Goal: Information Seeking & Learning: Learn about a topic

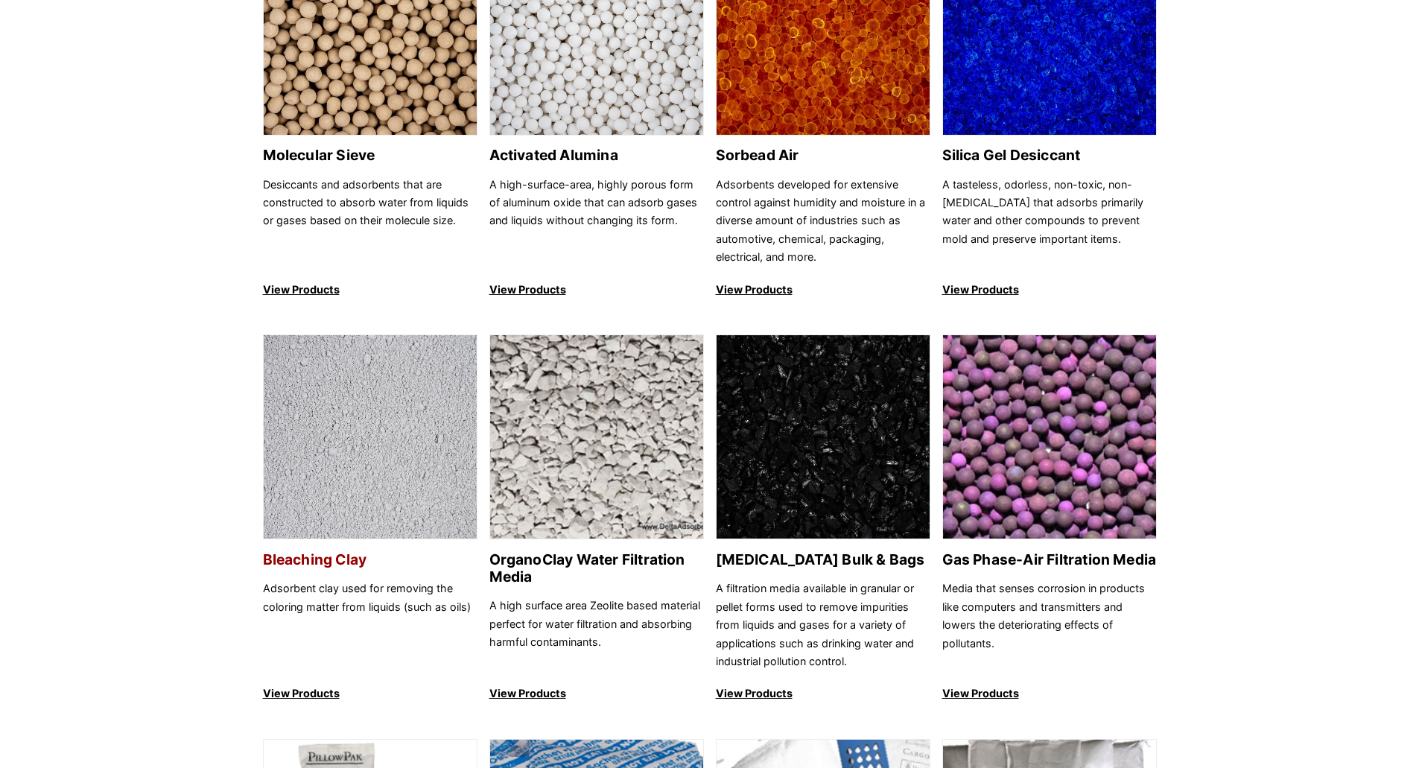
scroll to position [224, 0]
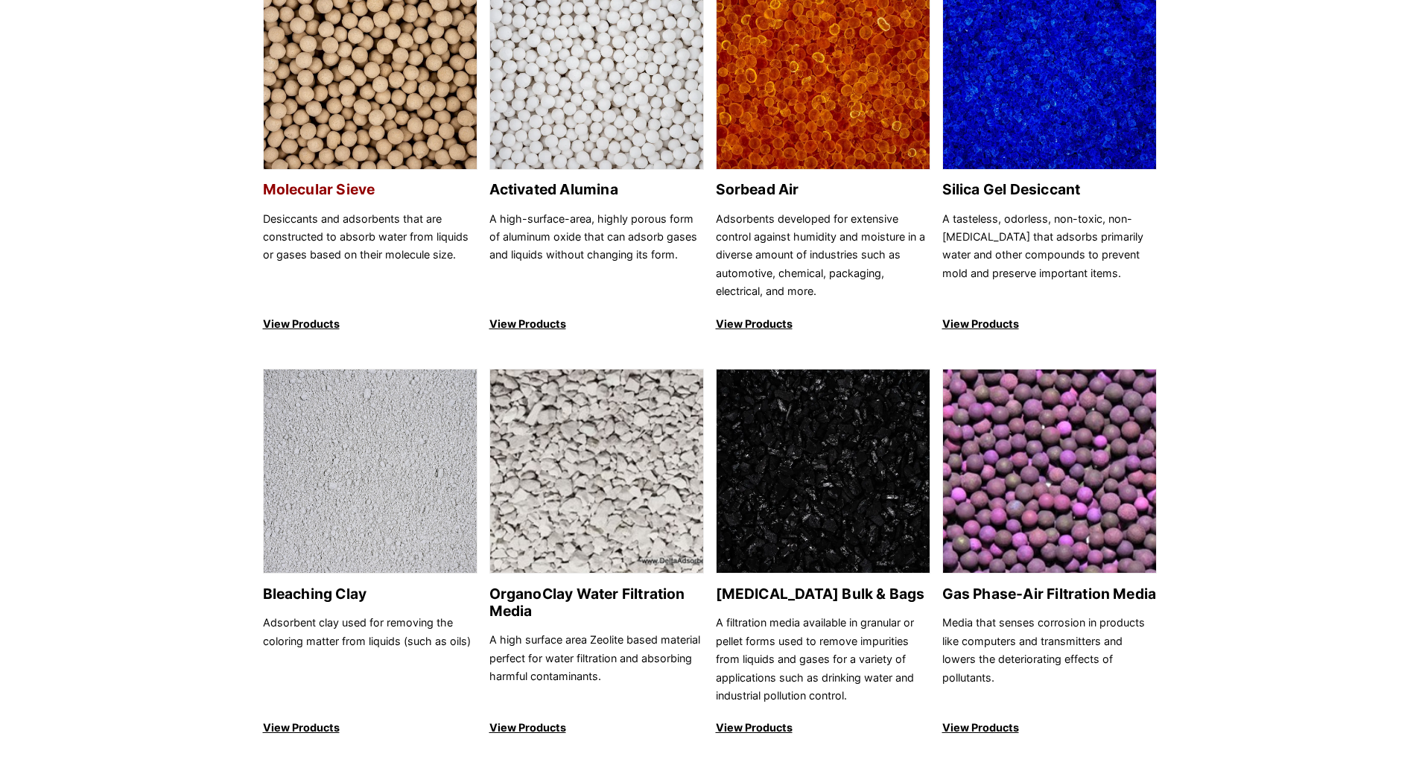
click at [349, 116] on img at bounding box center [370, 68] width 213 height 205
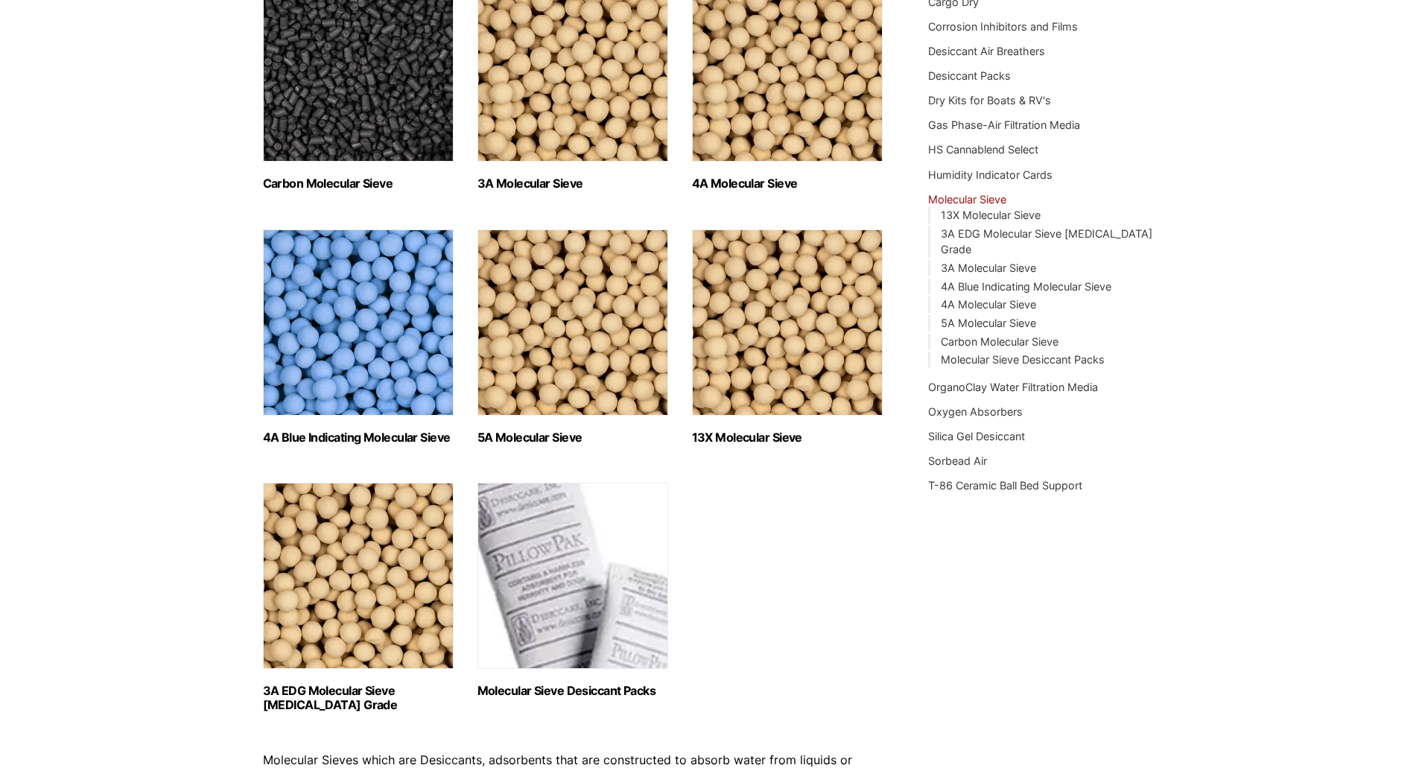
scroll to position [298, 0]
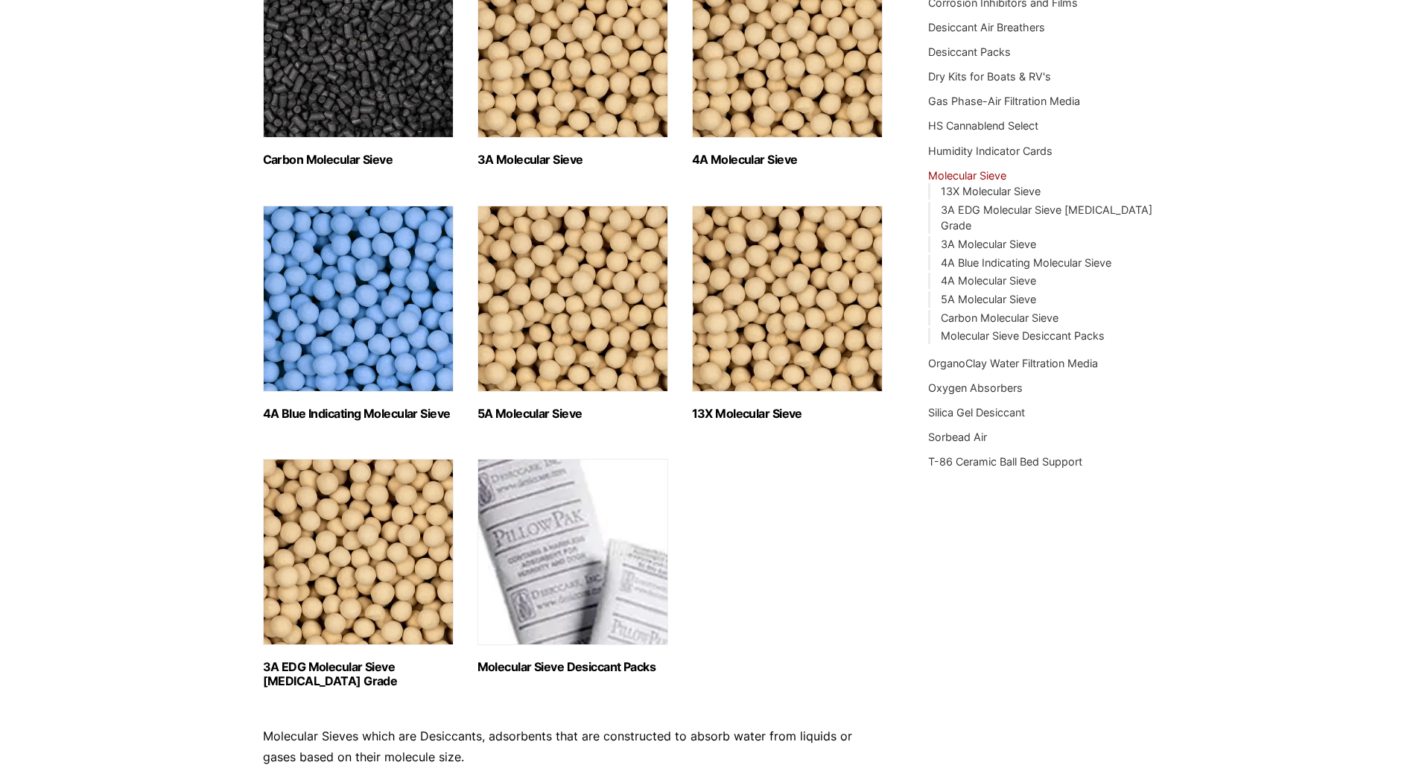
click at [755, 113] on img "Visit product category 4A Molecular Sieve" at bounding box center [787, 45] width 191 height 186
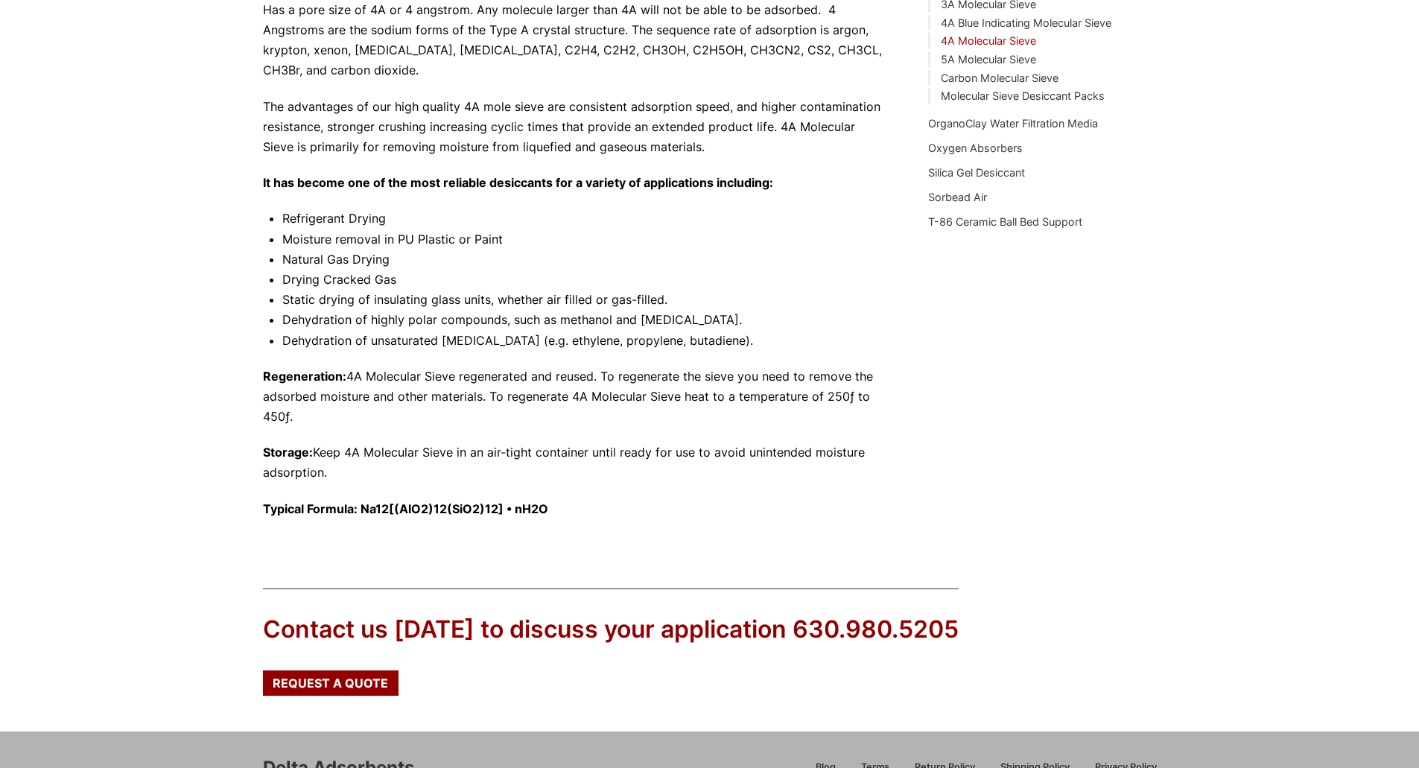
scroll to position [569, 0]
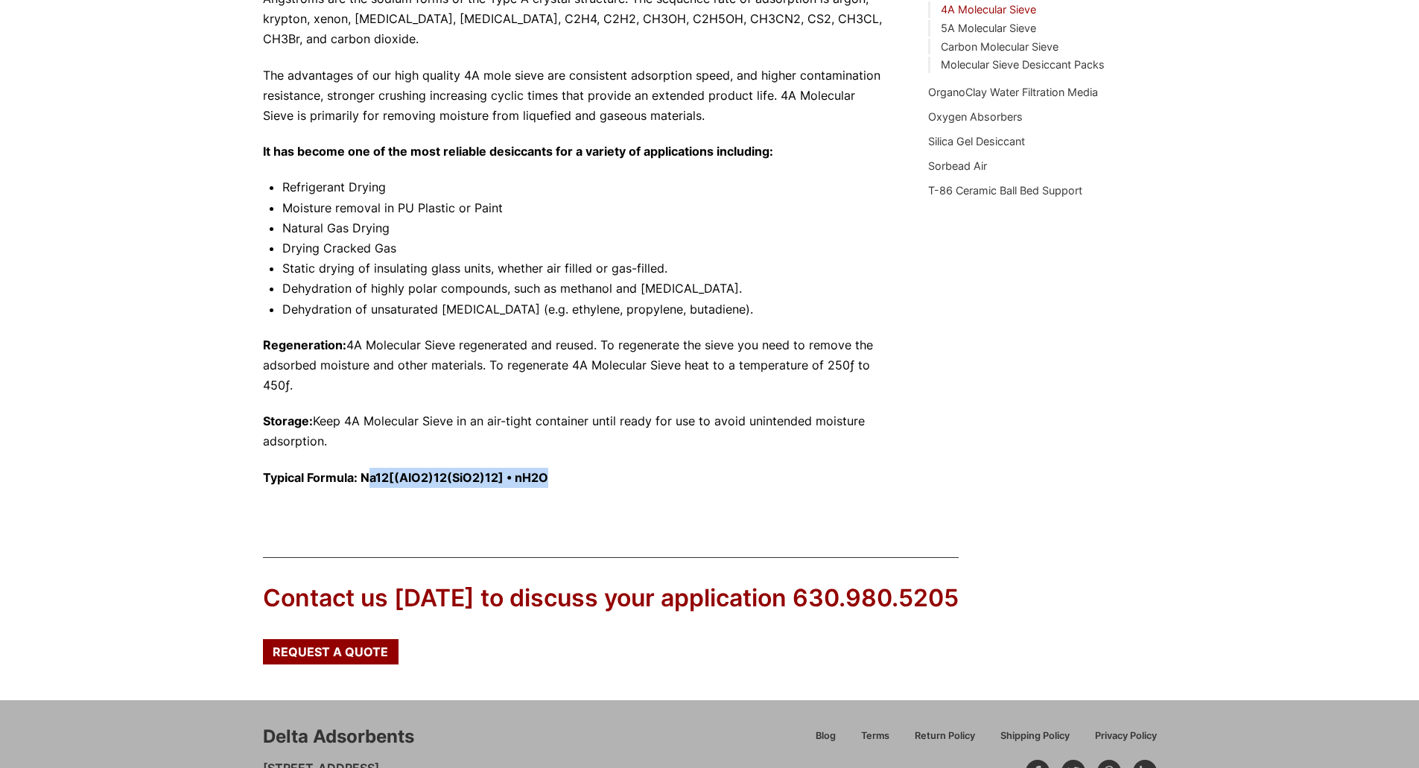
drag, startPoint x: 367, startPoint y: 480, endPoint x: 543, endPoint y: 468, distance: 177.0
click at [543, 468] on p "Typical Formula: Na12[(AlO2)12(SiO2)12] • nH2O" at bounding box center [573, 478] width 621 height 20
click at [543, 470] on strong "Typical Formula: Na12[(AlO2)12(SiO2)12] • nH2O" at bounding box center [405, 477] width 285 height 15
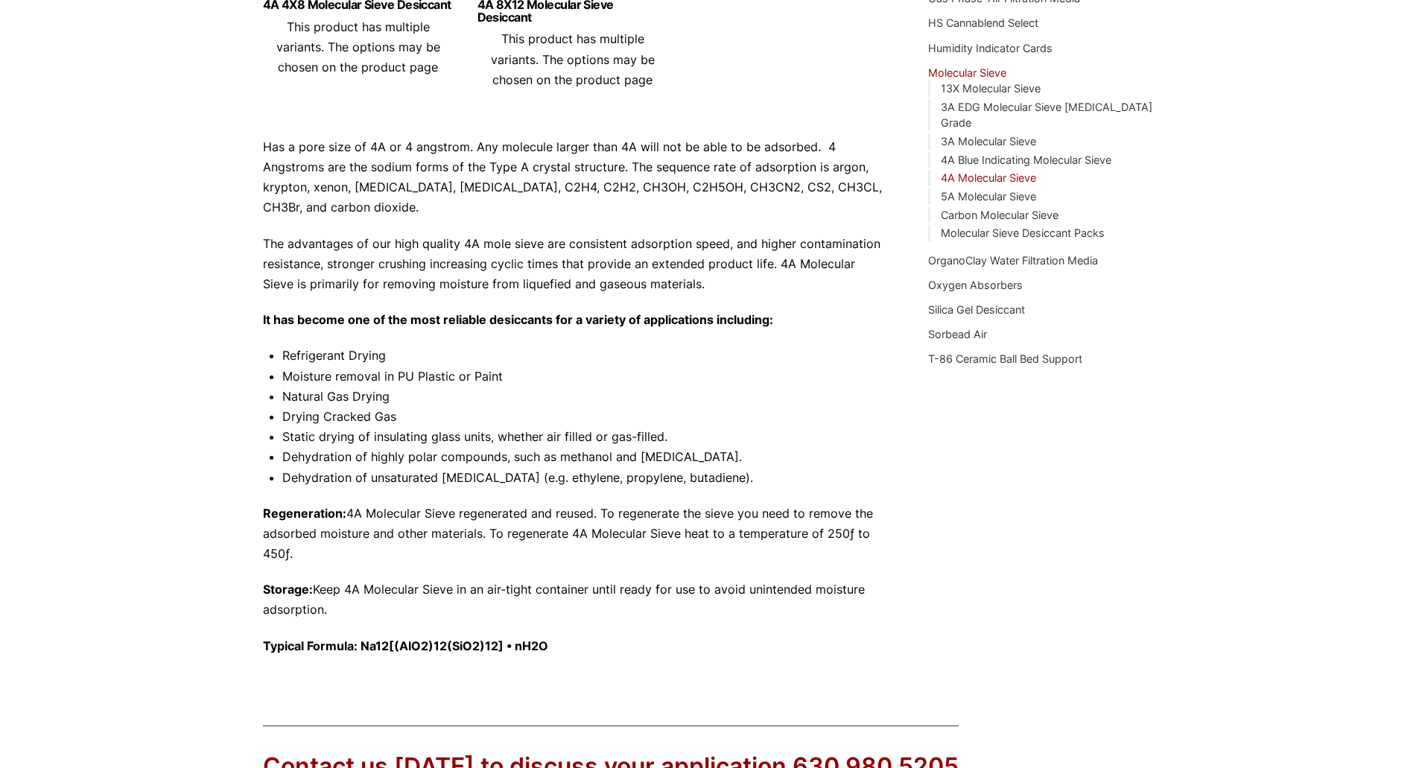
scroll to position [0, 0]
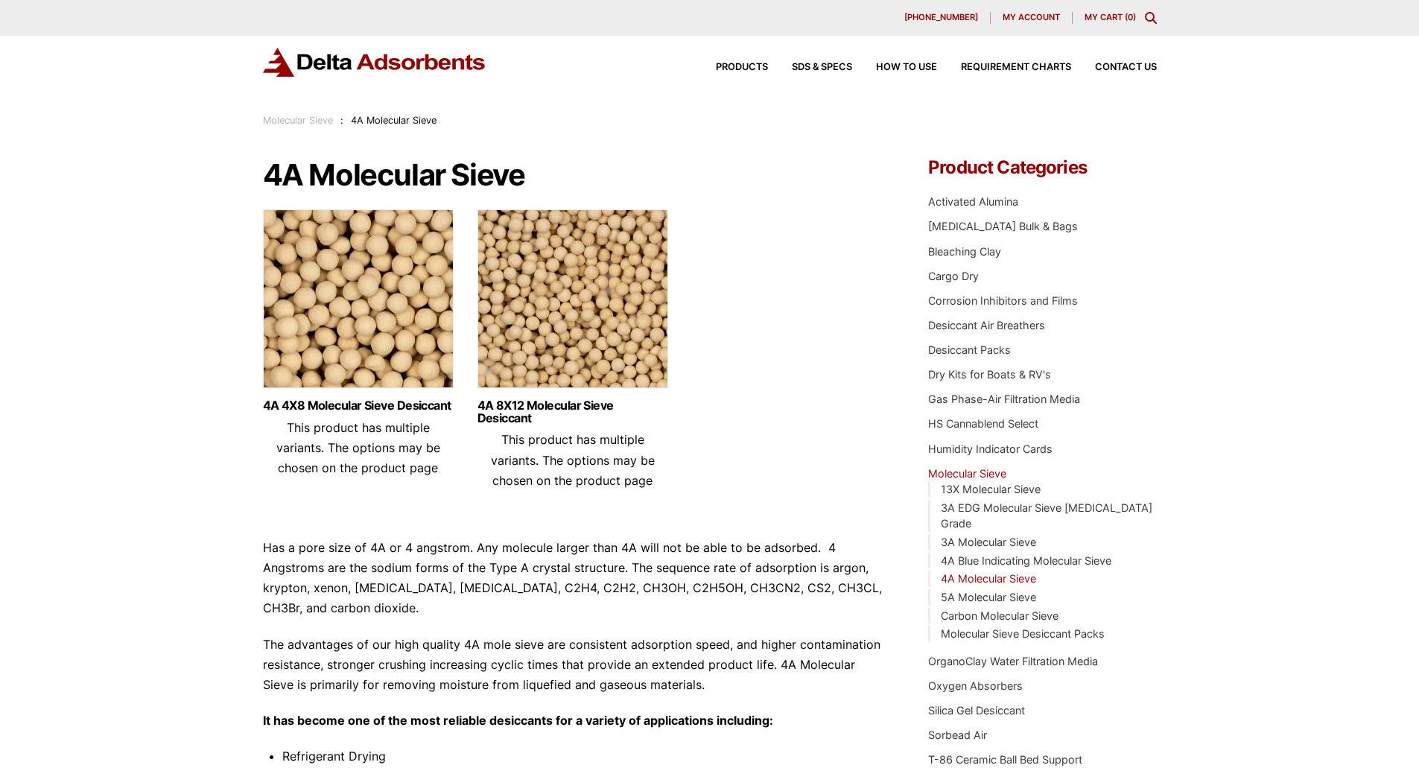
click at [359, 312] on img at bounding box center [358, 302] width 191 height 186
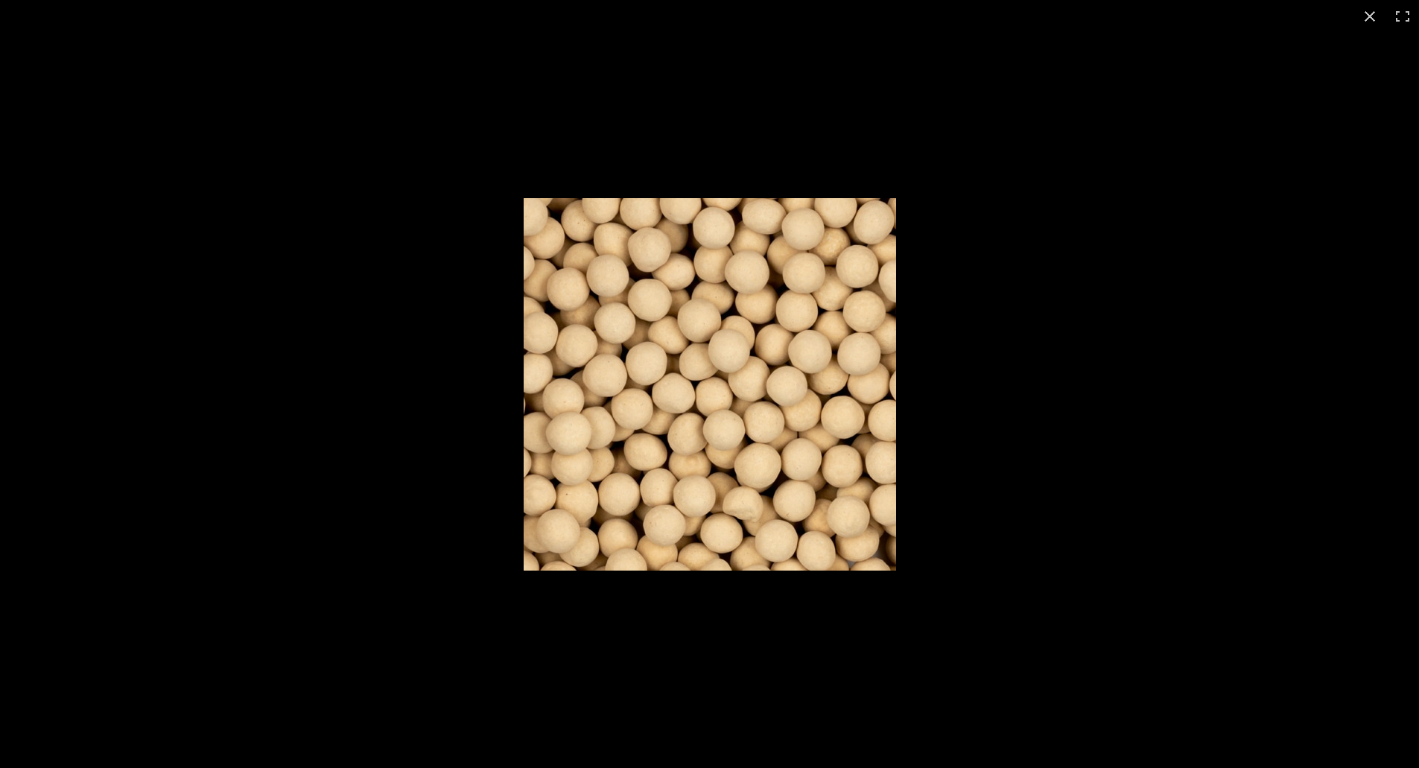
click at [553, 460] on img at bounding box center [710, 384] width 373 height 373
click at [1364, 10] on button "Close (Esc)" at bounding box center [1370, 16] width 33 height 33
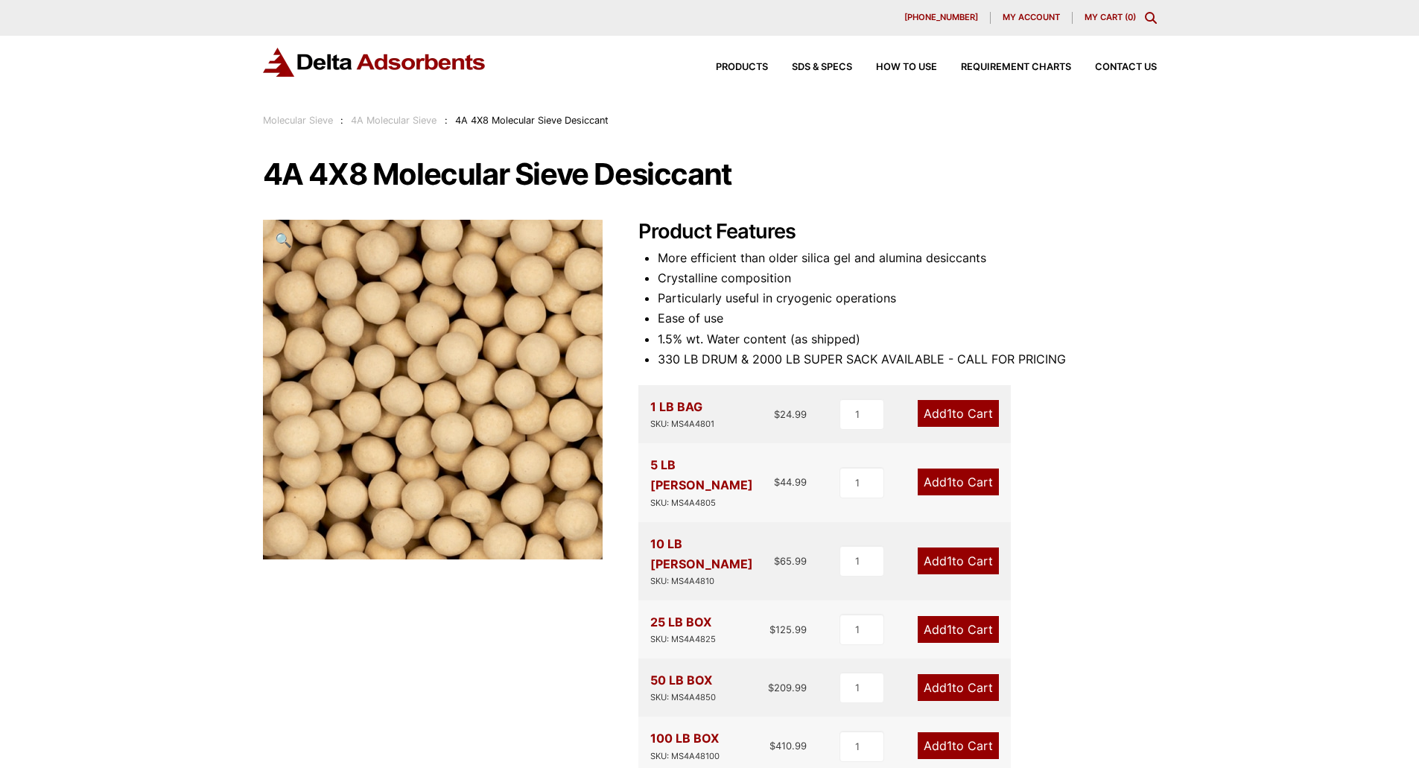
scroll to position [75, 0]
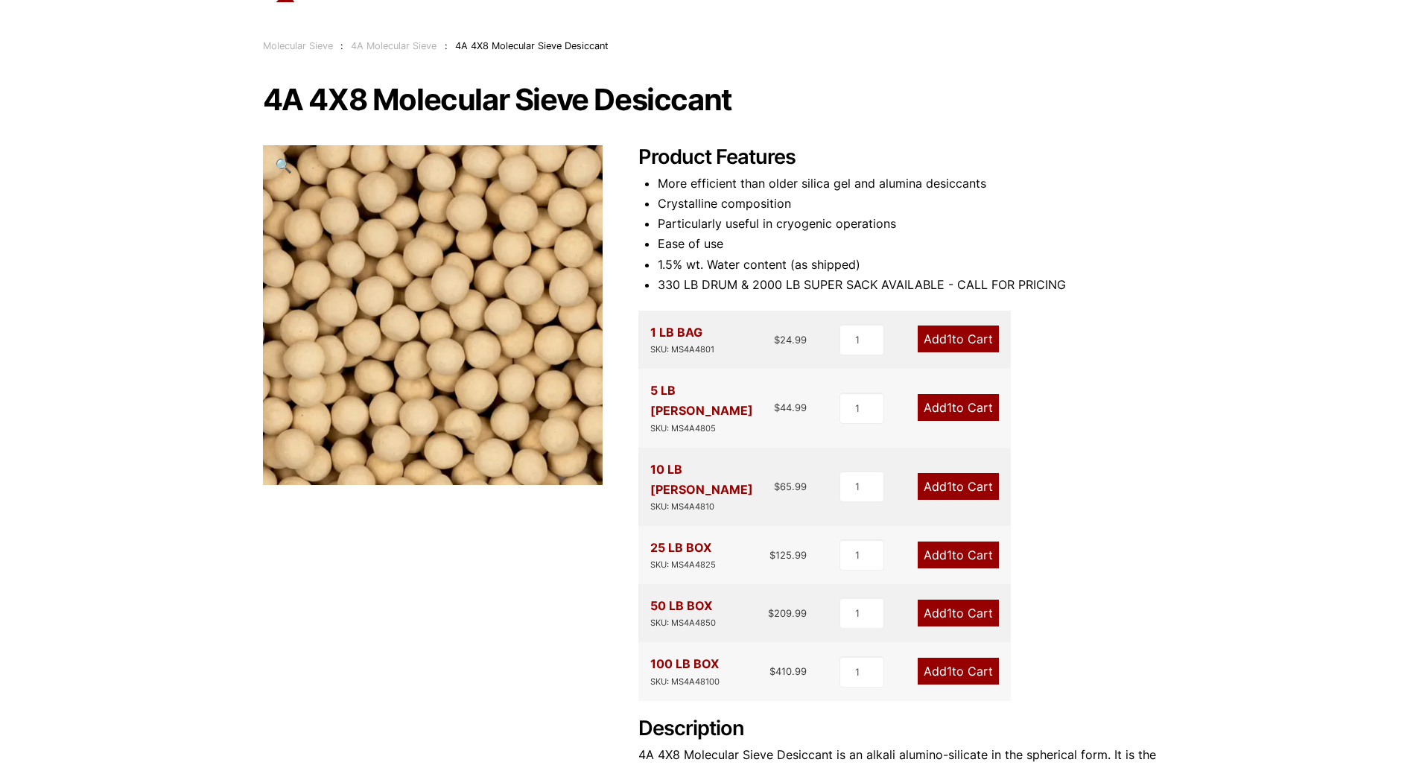
click at [838, 244] on li "Ease of use" at bounding box center [907, 244] width 499 height 20
click at [715, 270] on li "1.5% wt. Water content (as shipped)" at bounding box center [907, 265] width 499 height 20
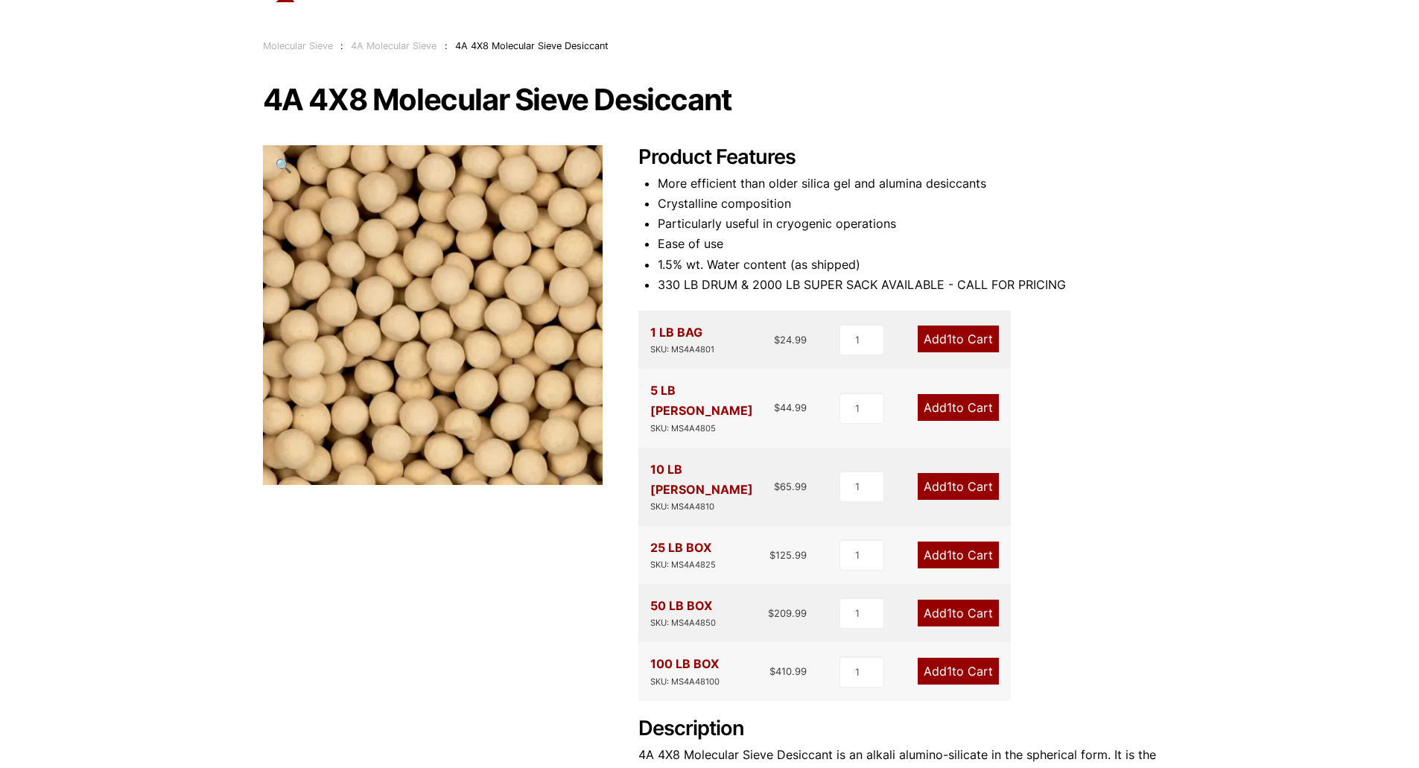
click at [742, 201] on li "Crystalline composition" at bounding box center [907, 204] width 499 height 20
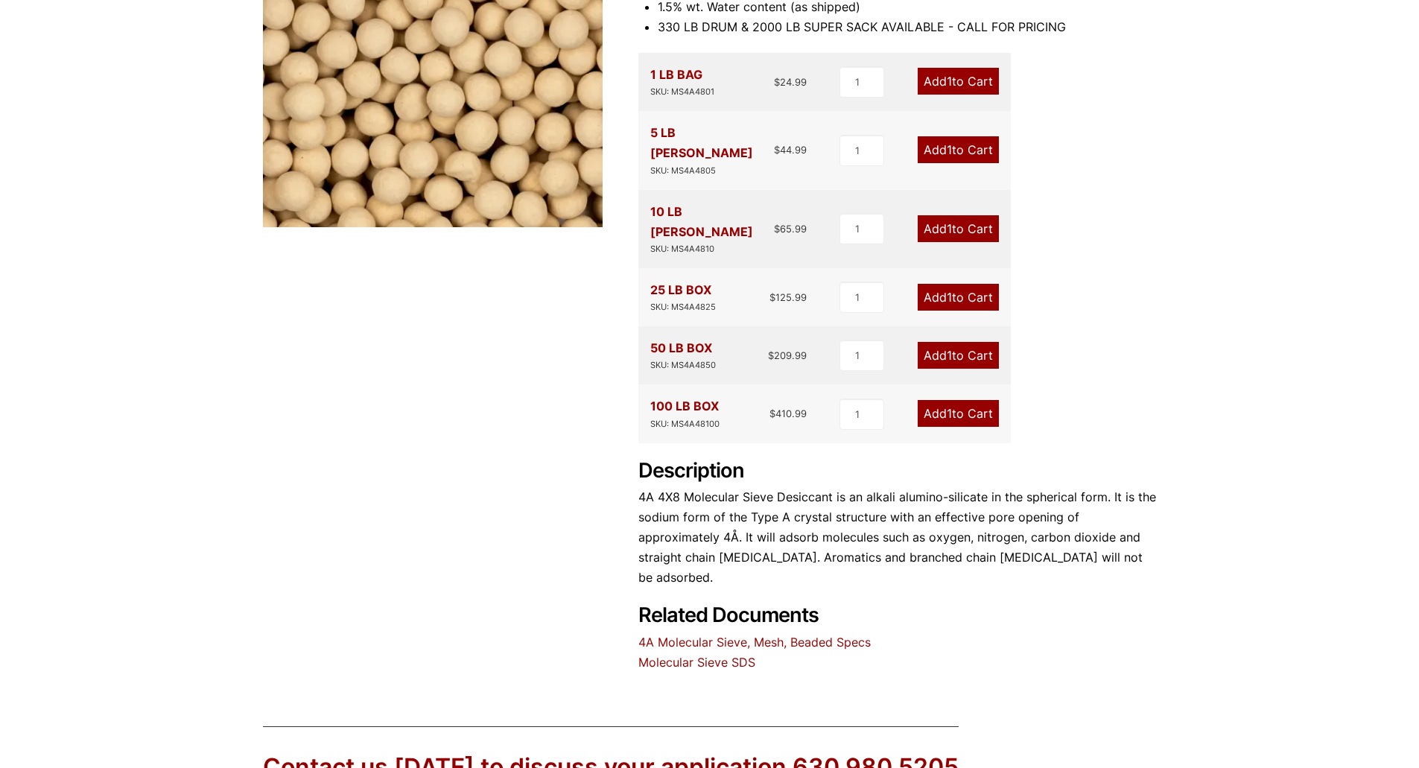
scroll to position [312, 0]
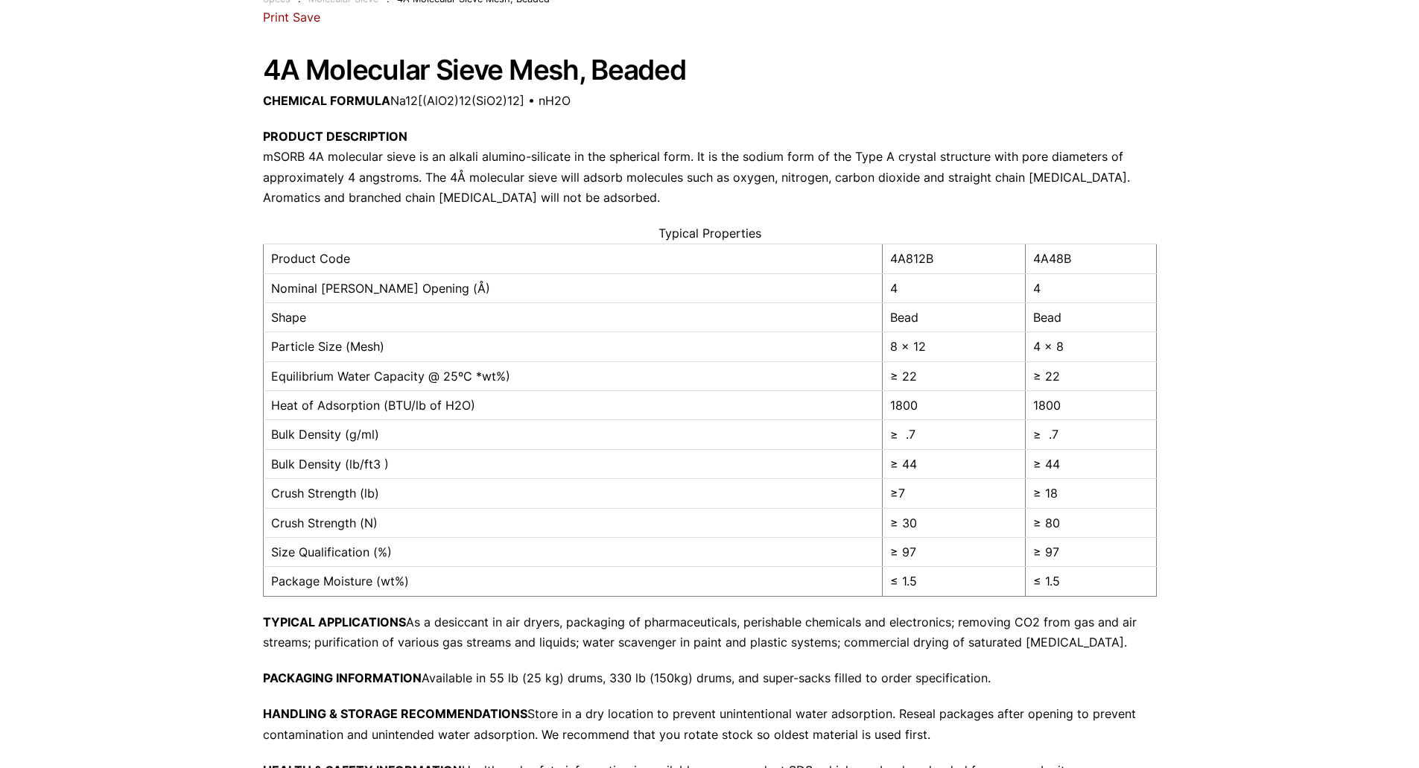
scroll to position [122, 0]
drag, startPoint x: 486, startPoint y: 238, endPoint x: 412, endPoint y: 317, distance: 108.6
click at [413, 316] on td "Shape" at bounding box center [573, 316] width 620 height 29
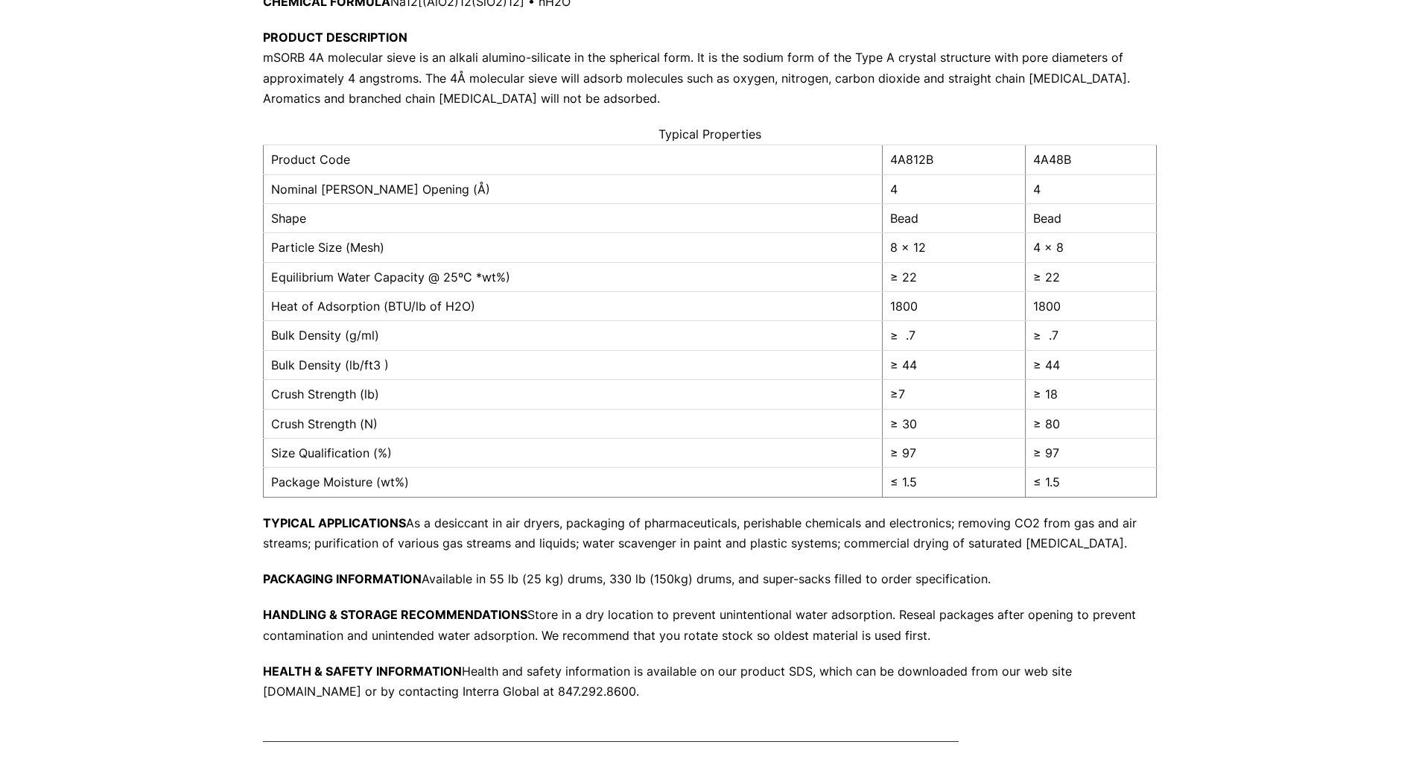
scroll to position [222, 0]
click at [487, 273] on td "Equilibrium Water Capacity @ 25ºC *wt%)" at bounding box center [573, 275] width 620 height 29
click at [966, 274] on td "≥ 22" at bounding box center [954, 275] width 143 height 29
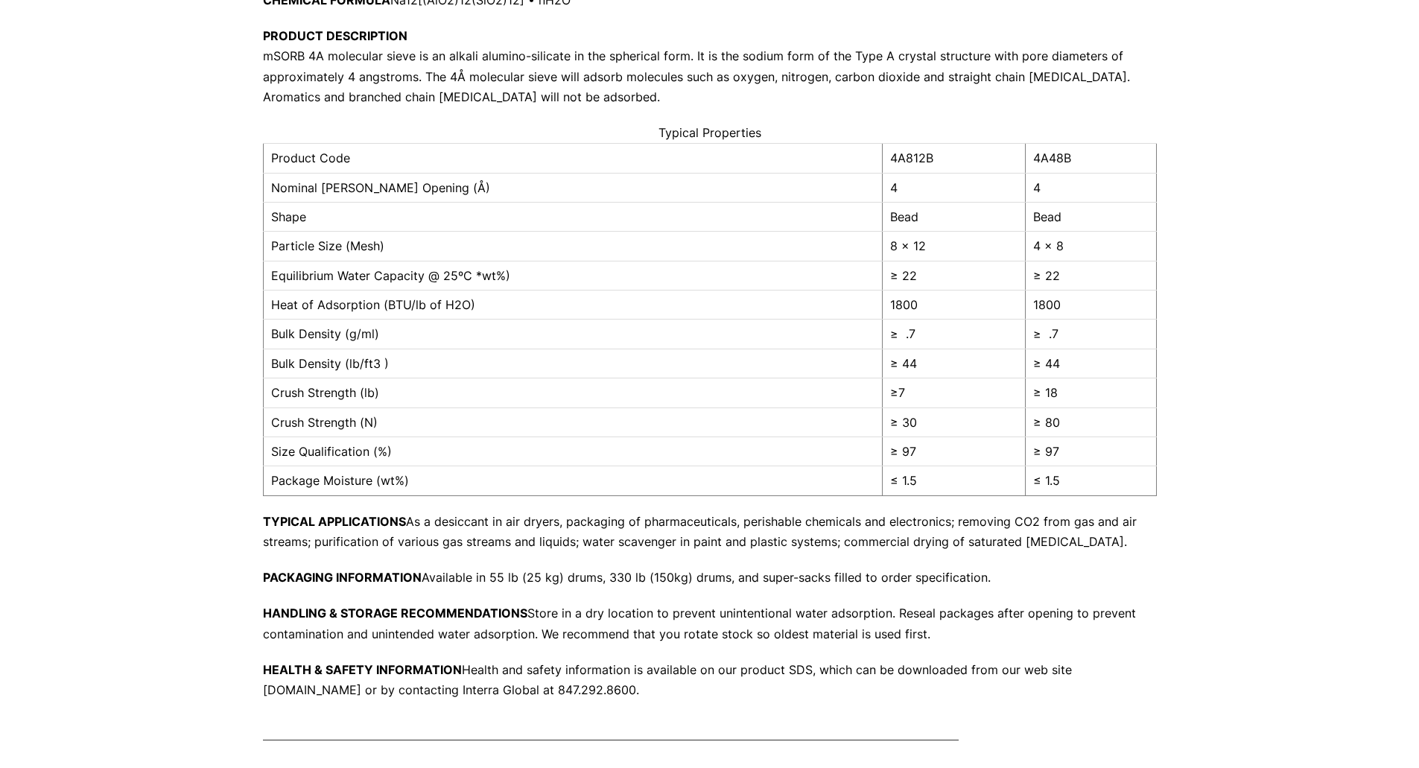
click at [966, 274] on td "≥ 22" at bounding box center [954, 275] width 143 height 29
click at [569, 303] on td "Heat of Adsorption (BTU/lb of H2O)" at bounding box center [573, 305] width 620 height 29
click at [527, 339] on td "Bulk Density (g/ml)" at bounding box center [573, 334] width 620 height 29
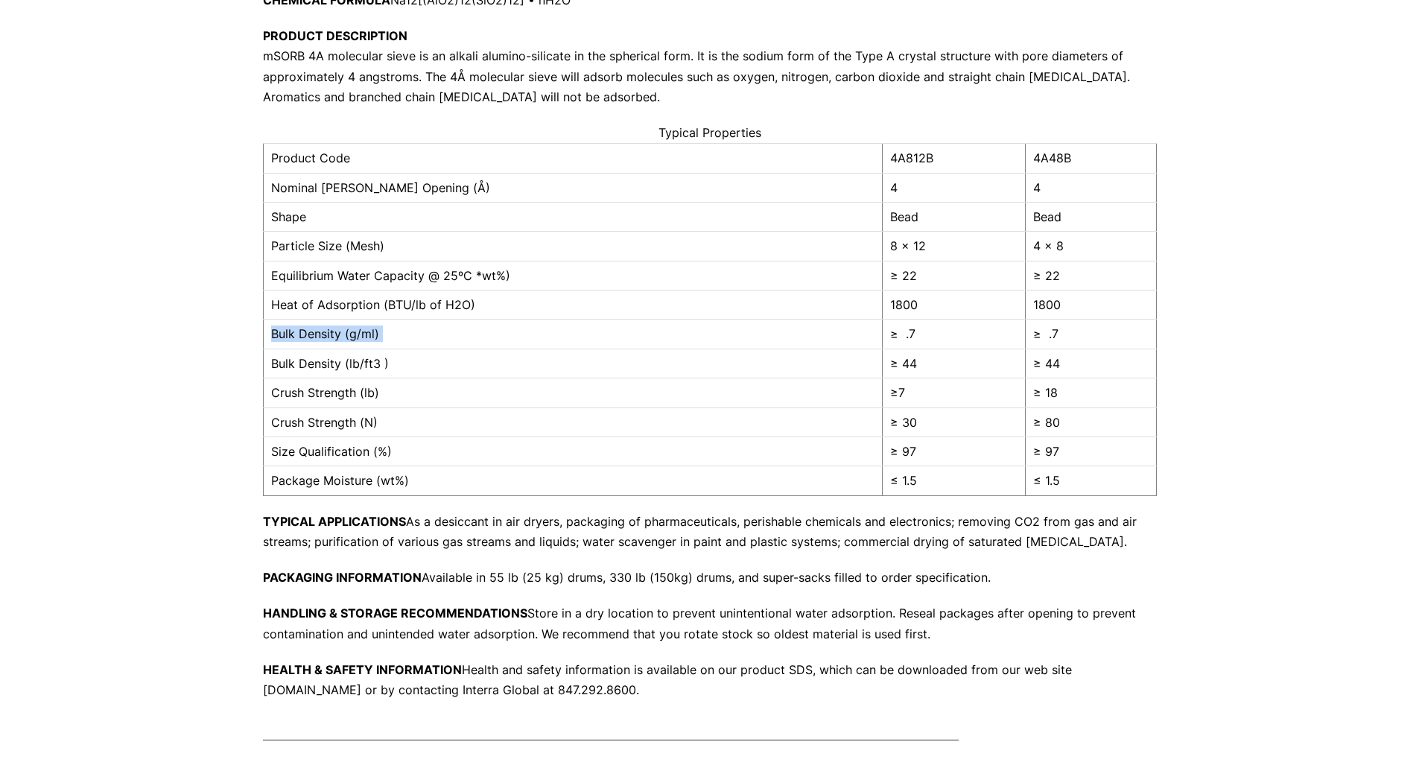
click at [527, 339] on td "Bulk Density (g/ml)" at bounding box center [573, 334] width 620 height 29
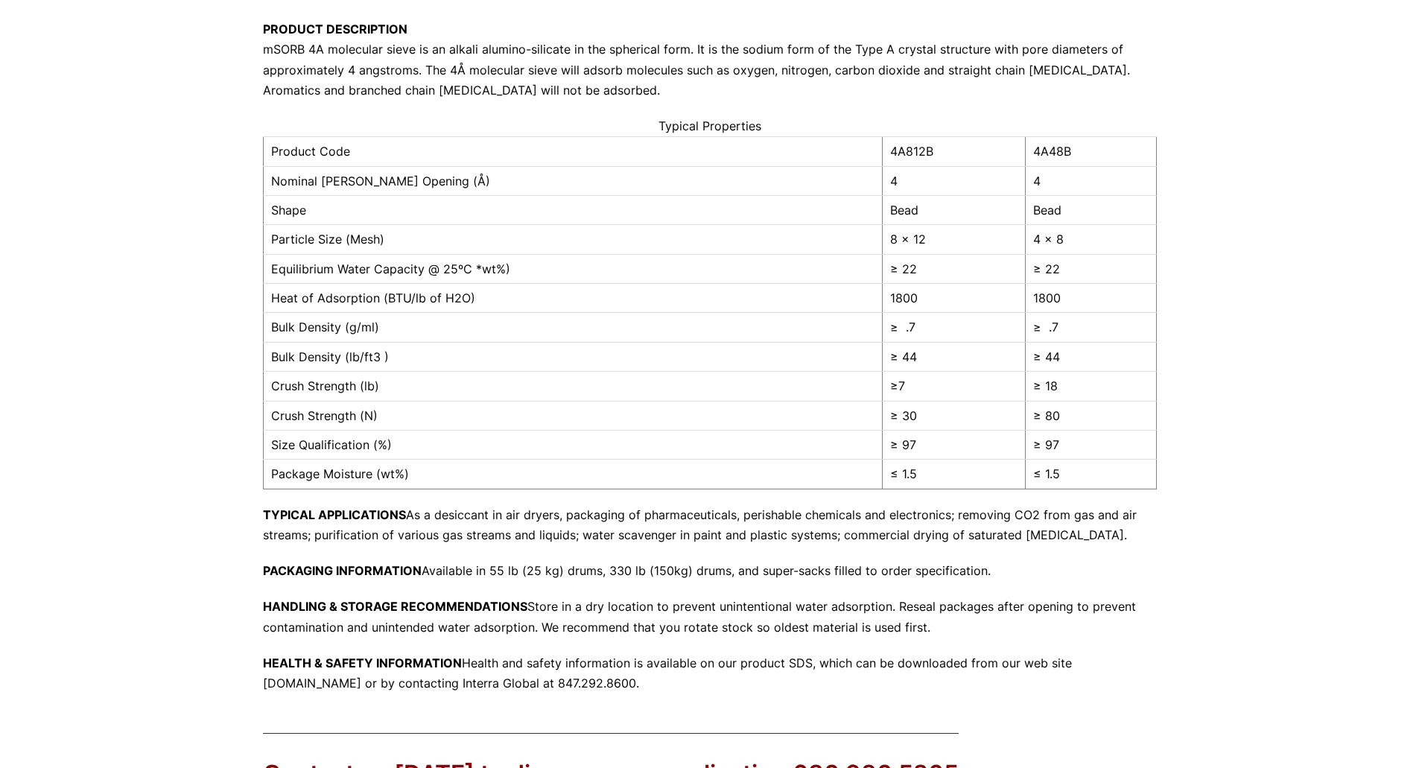
scroll to position [231, 0]
drag, startPoint x: 440, startPoint y: 428, endPoint x: 448, endPoint y: 351, distance: 77.2
click at [448, 351] on td "Bulk Density (lb/ft3 )" at bounding box center [573, 354] width 620 height 29
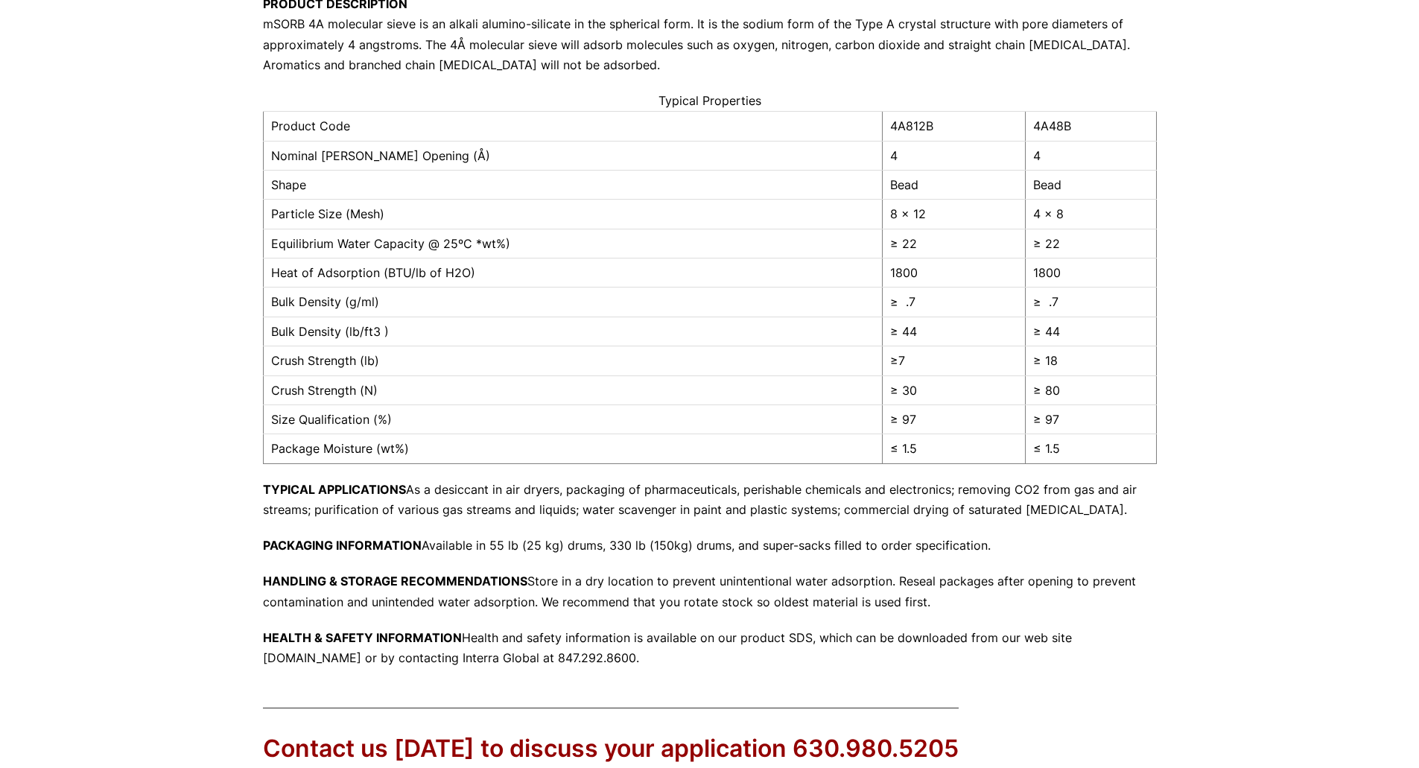
scroll to position [276, 0]
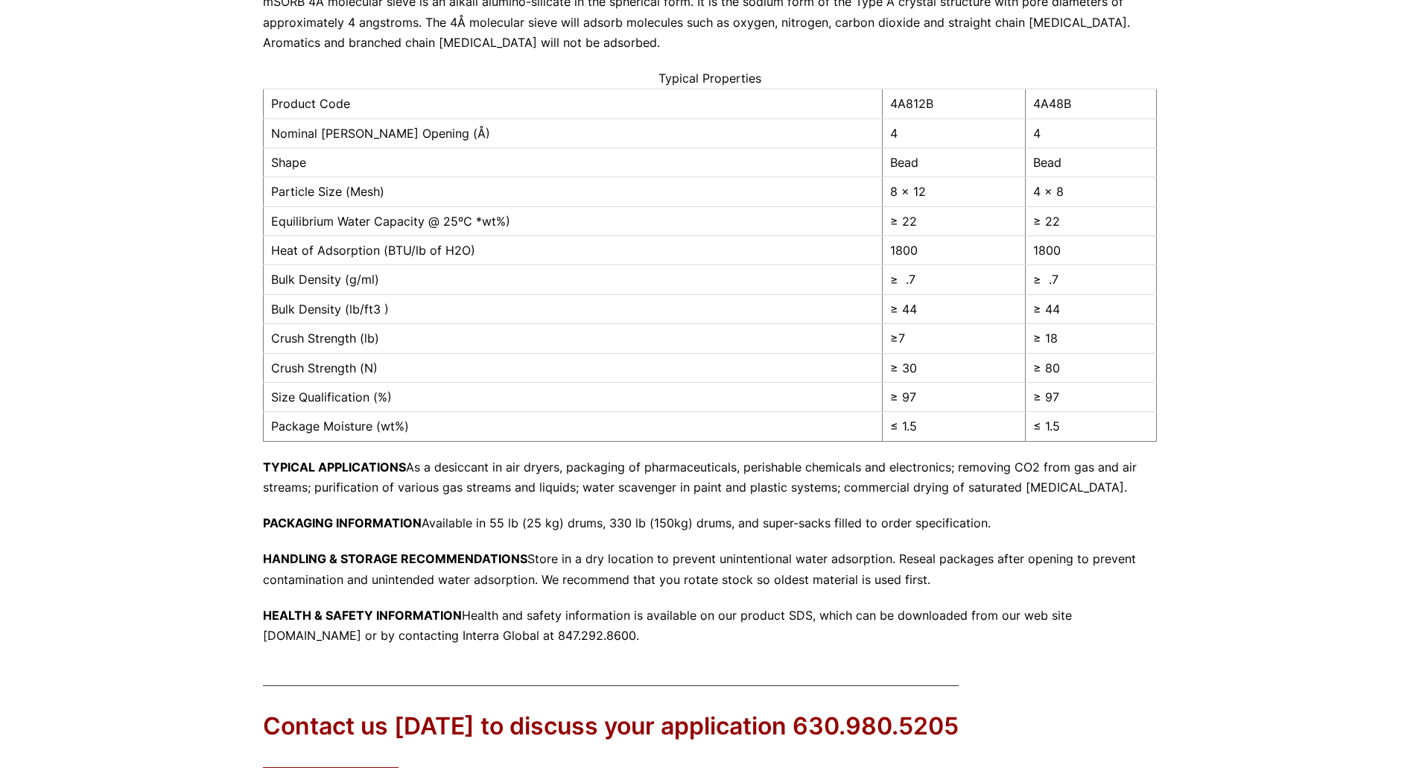
click at [432, 221] on td "Equilibrium Water Capacity @ 25ºC *wt%)" at bounding box center [573, 220] width 620 height 29
copy tr "Equilibrium Water Capacity @ 25ºC *wt%)"
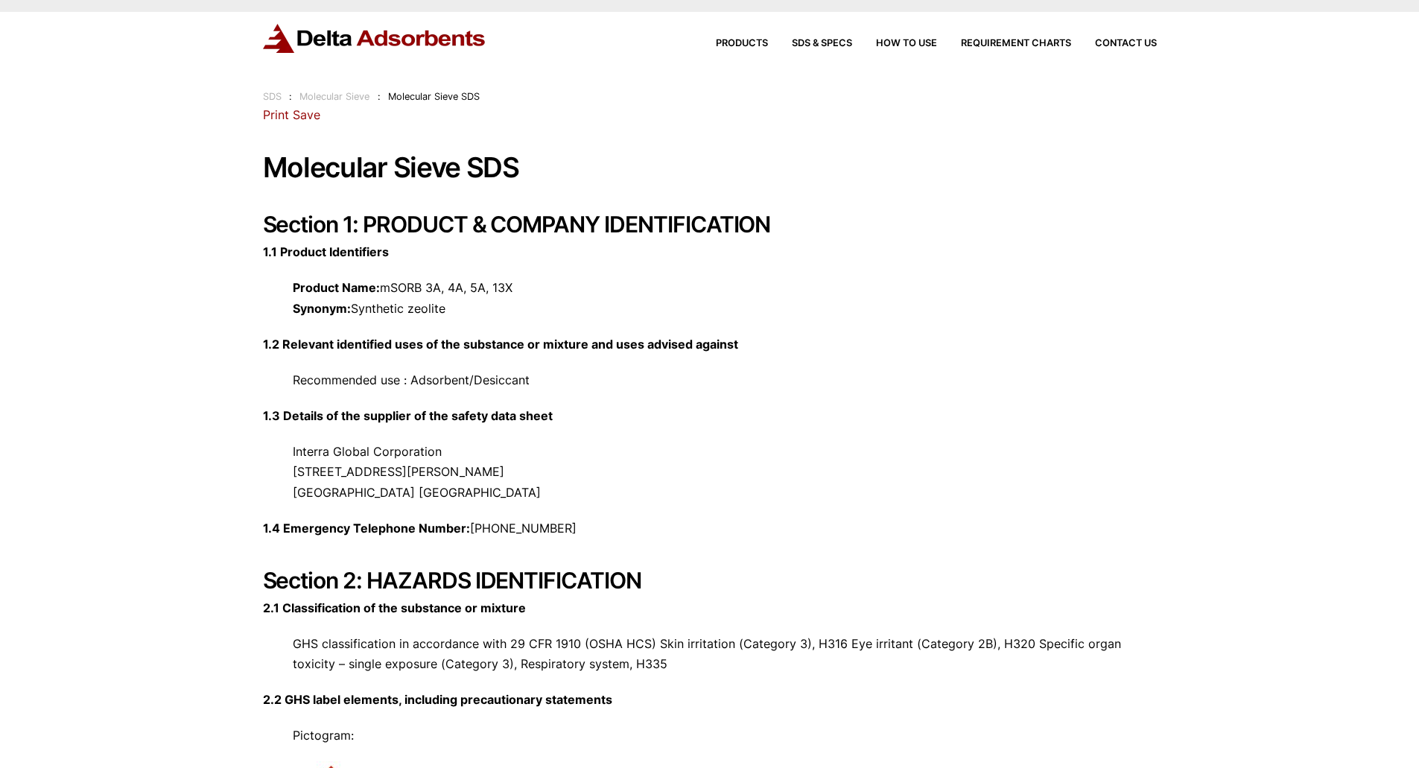
scroll to position [28, 0]
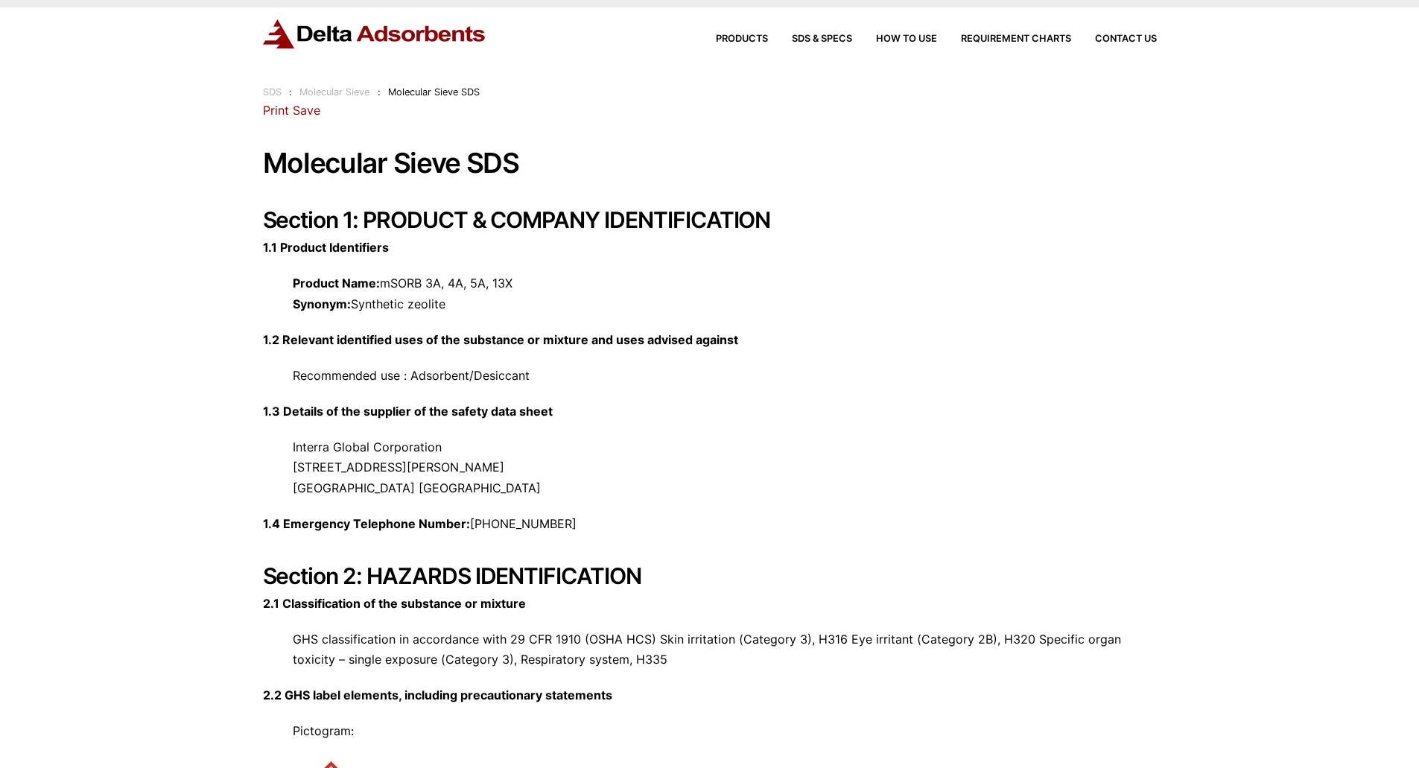
drag, startPoint x: 598, startPoint y: 340, endPoint x: 538, endPoint y: 380, distance: 71.5
click at [538, 380] on p "Recommended use : Adsorbent/Desiccant" at bounding box center [710, 376] width 894 height 20
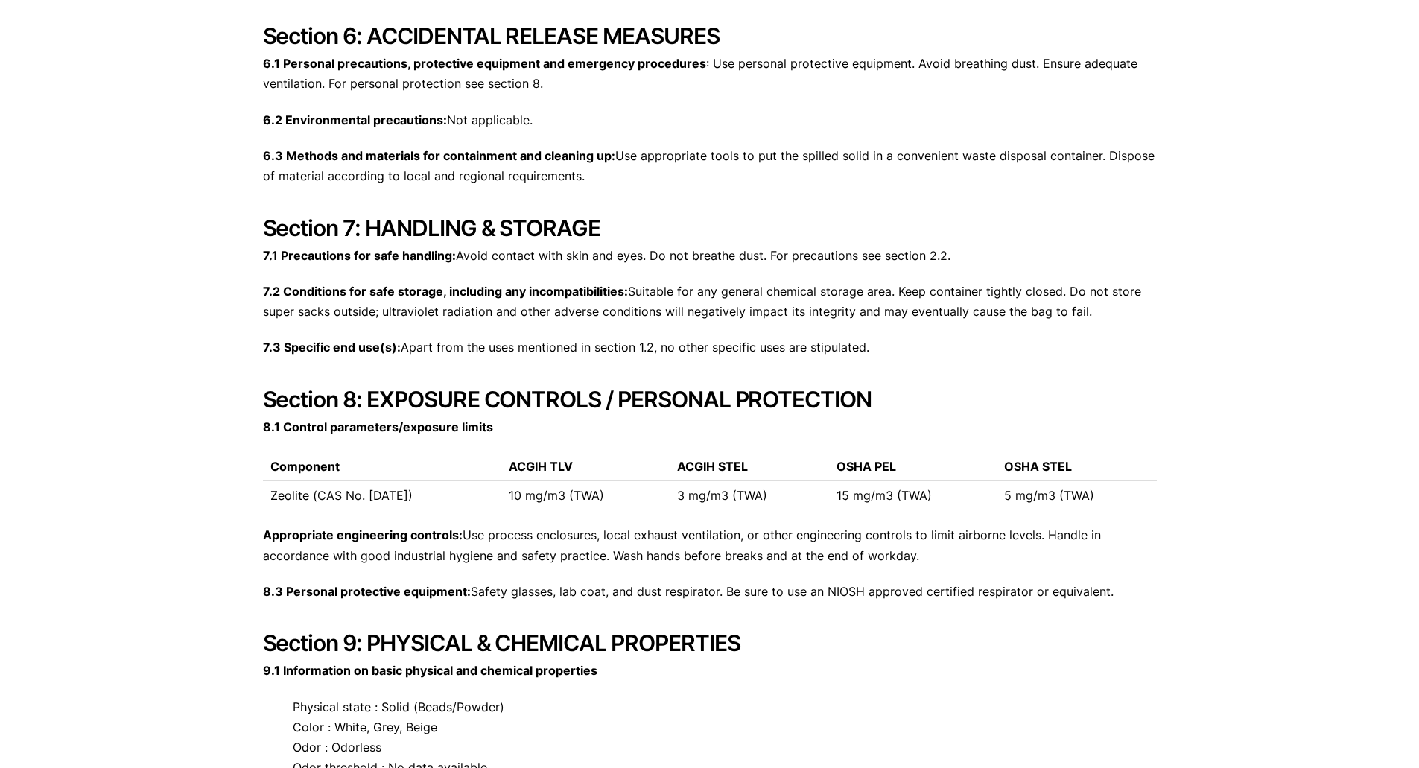
scroll to position [2385, 0]
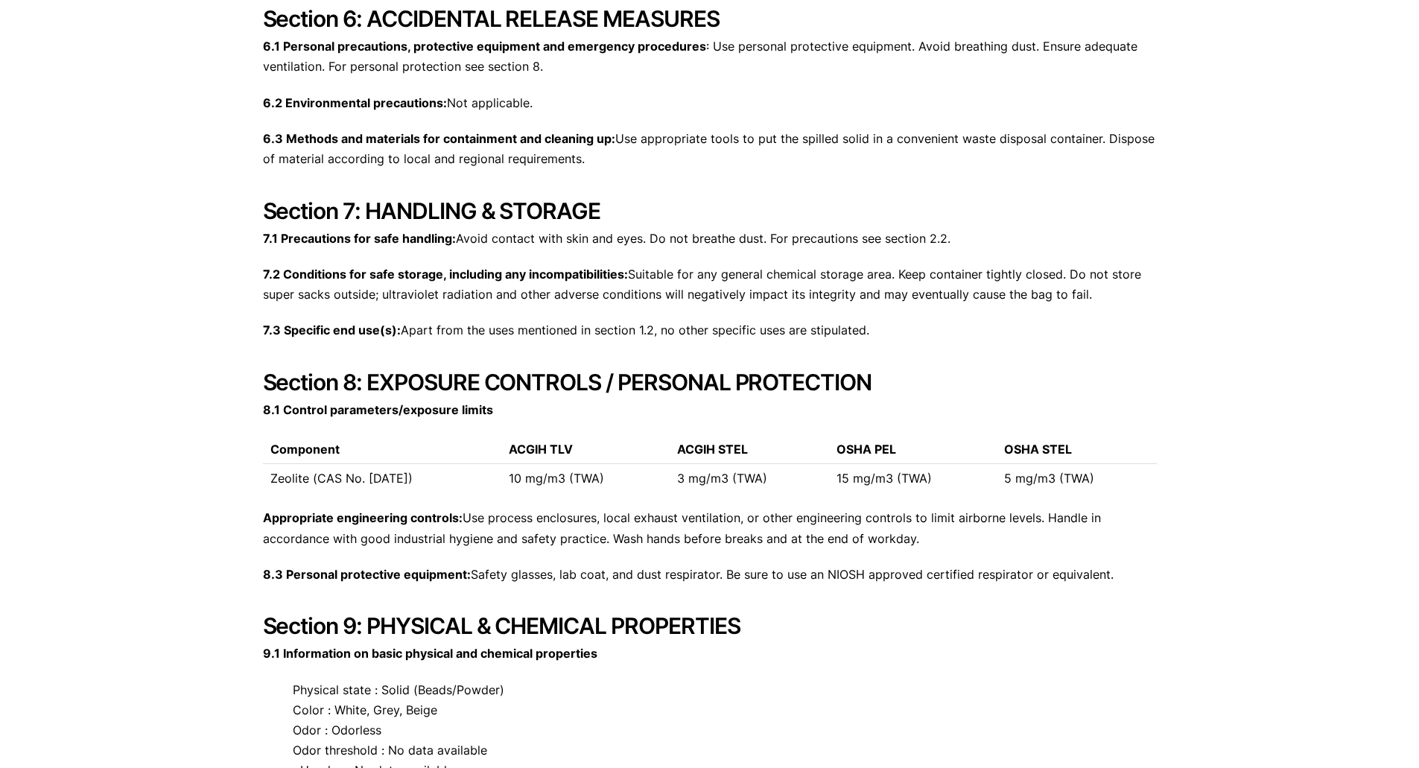
drag, startPoint x: 612, startPoint y: 238, endPoint x: 560, endPoint y: 208, distance: 59.8
click at [560, 208] on h2 "Section 7: HANDLING & STORAGE" at bounding box center [710, 210] width 894 height 27
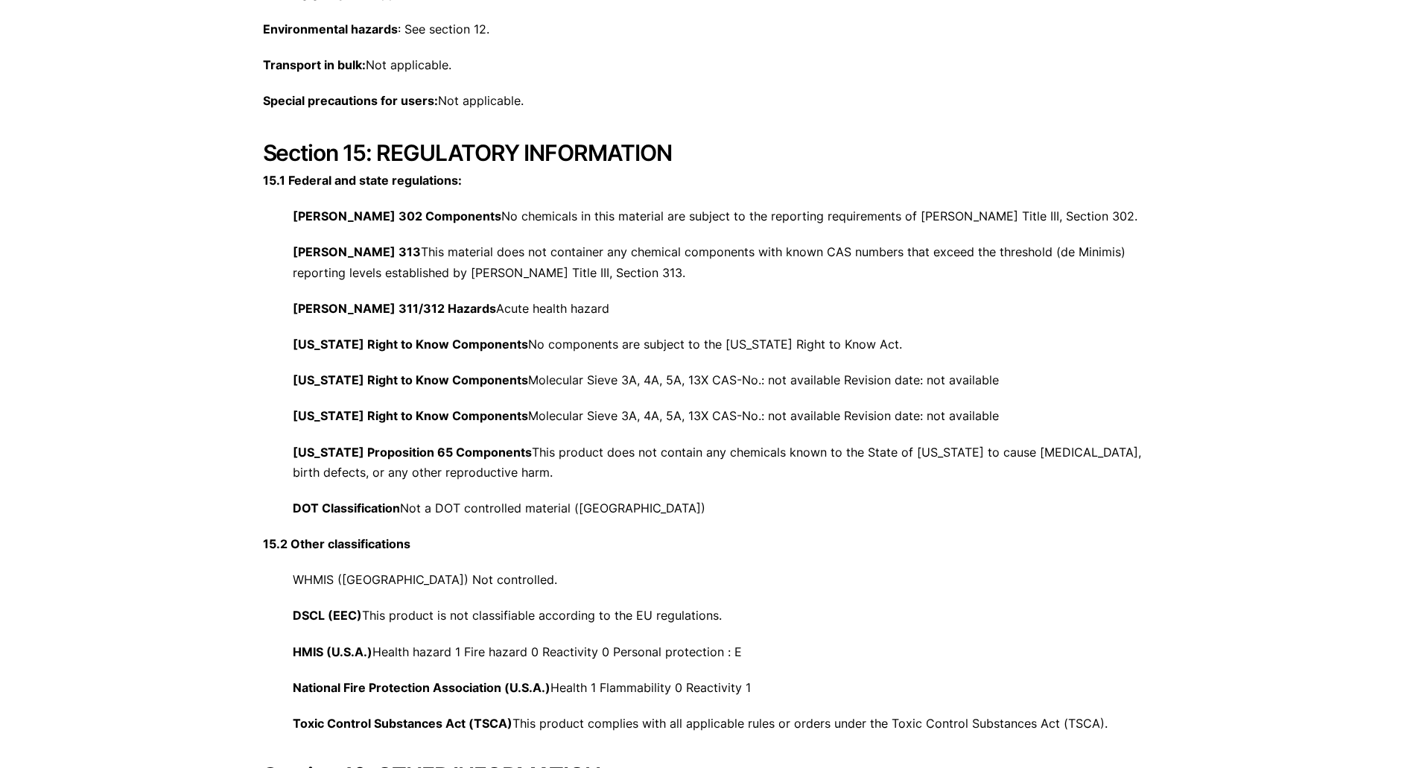
scroll to position [5442, 0]
